Goal: Communication & Community: Answer question/provide support

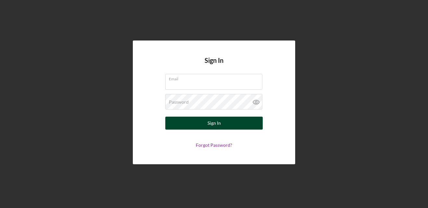
type input "[EMAIL_ADDRESS][DOMAIN_NAME]"
click at [202, 124] on button "Sign In" at bounding box center [213, 123] width 97 height 13
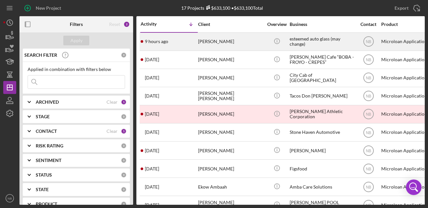
click at [244, 40] on div "[PERSON_NAME]" at bounding box center [230, 41] width 65 height 17
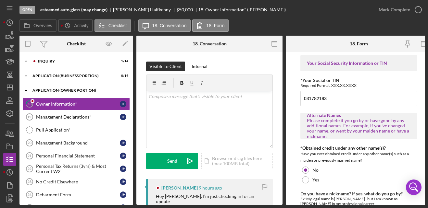
click at [47, 88] on div "Icon/Expander APPLICATION (OWNER PORTION) 0 / 17" at bounding box center [76, 90] width 114 height 13
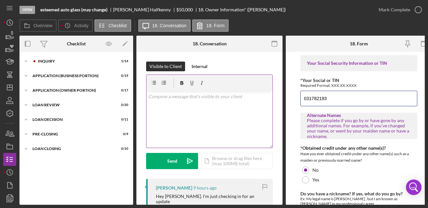
drag, startPoint x: 348, startPoint y: 97, endPoint x: 255, endPoint y: 85, distance: 93.6
click at [255, 85] on div "Overview Internal Workflow Stage Open Icon/Dropdown Arrow Archive (can unarchiv…" at bounding box center [221, 120] width 405 height 169
click at [68, 91] on div "APPLICATION (OWNER PORTION)" at bounding box center [78, 91] width 93 height 4
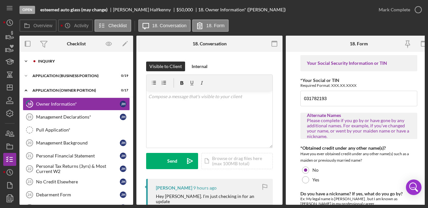
click at [93, 64] on div "Icon/Expander INQUIRY 1 / 14" at bounding box center [76, 61] width 114 height 13
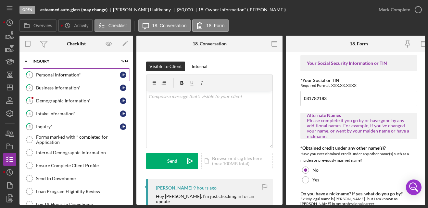
click at [81, 75] on div "Personal Information*" at bounding box center [78, 74] width 84 height 5
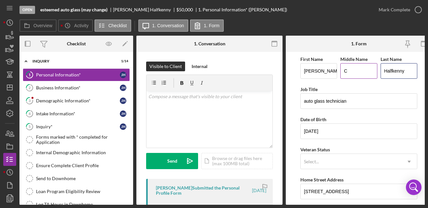
drag, startPoint x: 408, startPoint y: 68, endPoint x: 346, endPoint y: 58, distance: 63.0
click at [346, 58] on div "First Name [PERSON_NAME] Middle Name C Last Name [PERSON_NAME]" at bounding box center [358, 70] width 117 height 30
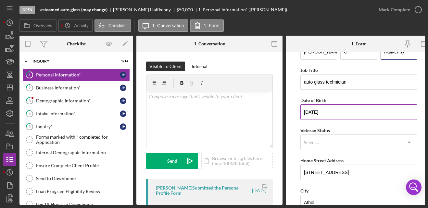
scroll to position [21, 0]
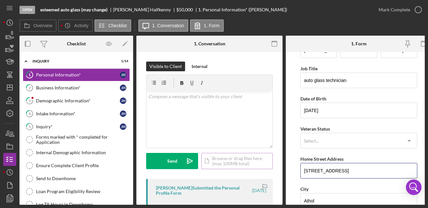
drag, startPoint x: 357, startPoint y: 173, endPoint x: 259, endPoint y: 165, distance: 99.0
click at [259, 165] on div "Overview Internal Workflow Stage Open Icon/Dropdown Arrow Archive (can unarchiv…" at bounding box center [221, 120] width 405 height 169
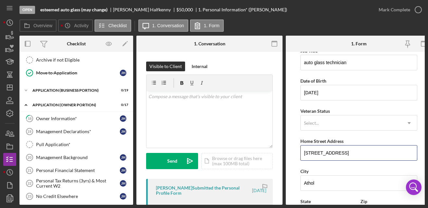
scroll to position [170, 0]
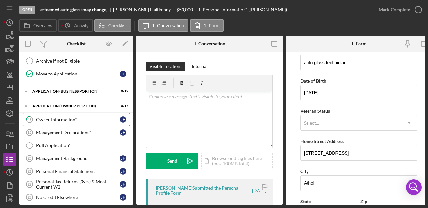
click at [73, 124] on link "18 Owner Information* [PERSON_NAME]" at bounding box center [76, 119] width 107 height 13
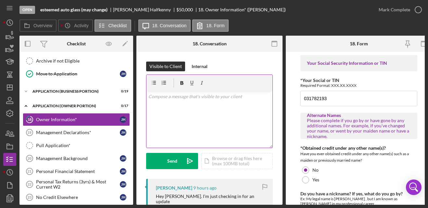
click at [206, 133] on div "v Color teal Color pink Remove color Add row above Add row below Add column bef…" at bounding box center [209, 119] width 126 height 57
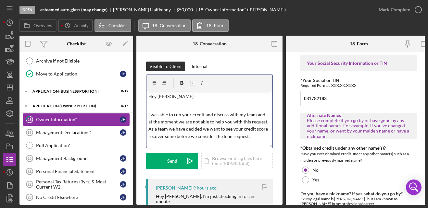
click at [199, 137] on p "I was able to run your credit and discuss with my team and at the moment we are…" at bounding box center [209, 125] width 122 height 29
click at [217, 141] on p "I was able to run your credit and discuss with my team and at the moment we are…" at bounding box center [209, 125] width 122 height 29
click at [208, 141] on p "I was able to run your credit and discuss with my team and at the moment we are…" at bounding box center [209, 125] width 122 height 29
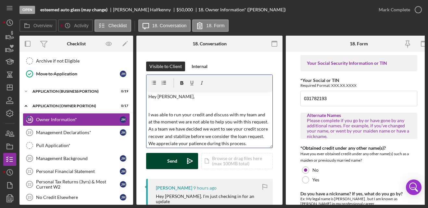
click at [176, 161] on div "Send" at bounding box center [172, 161] width 10 height 16
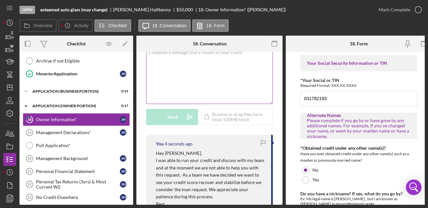
scroll to position [44, 0]
click at [12, 82] on icon "Icon/Dashboard" at bounding box center [10, 88] width 16 height 16
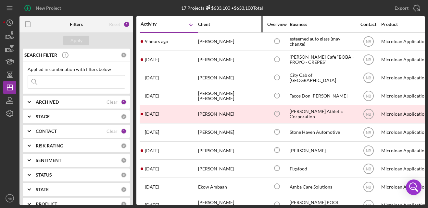
click at [242, 22] on div "Client" at bounding box center [230, 24] width 65 height 5
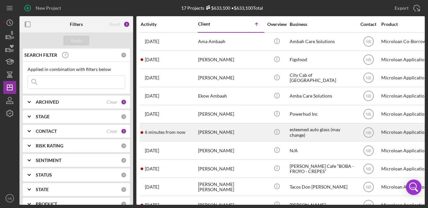
click at [215, 127] on div "[PERSON_NAME]" at bounding box center [230, 132] width 65 height 17
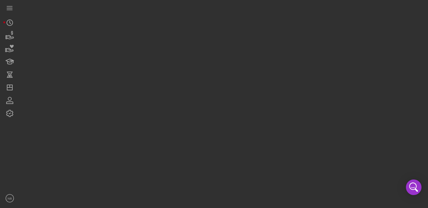
click at [215, 127] on div at bounding box center [221, 102] width 405 height 205
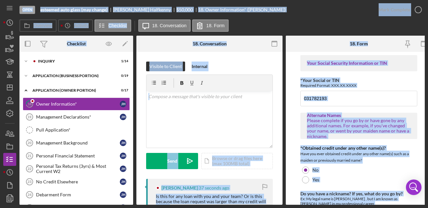
click at [241, 193] on div "[PERSON_NAME] 37 seconds ago Is this for any loan with you and your team? Or is…" at bounding box center [209, 198] width 127 height 39
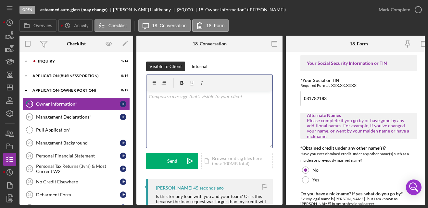
click at [205, 124] on div "v Color teal Color pink Remove color Add row above Add row below Add column bef…" at bounding box center [209, 119] width 126 height 57
click at [209, 125] on div "v Color teal Color pink Remove color Add row above Add row below Add column bef…" at bounding box center [209, 119] width 126 height 57
click at [227, 138] on div "v Color teal Color pink Remove color Add row above Add row below Add column bef…" at bounding box center [209, 119] width 126 height 57
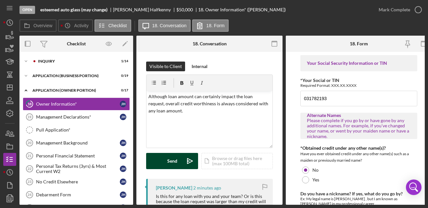
click at [177, 161] on button "Send Icon/icon-invite-send" at bounding box center [172, 161] width 52 height 16
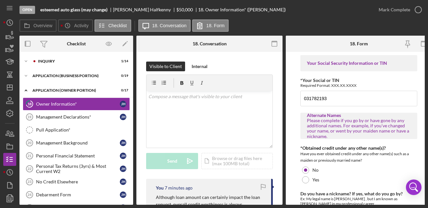
click at [150, 107] on div "v Color teal Color pink Remove color Add row above Add row below Add column bef…" at bounding box center [209, 119] width 126 height 57
